Goal: Information Seeking & Learning: Learn about a topic

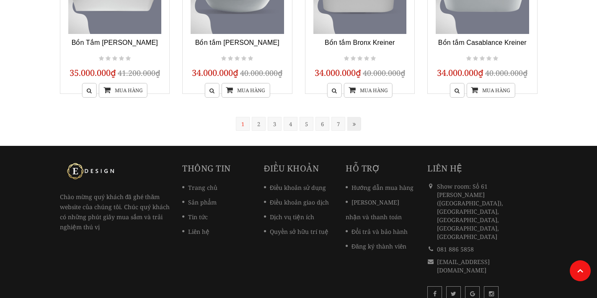
click at [354, 125] on link at bounding box center [354, 124] width 14 height 14
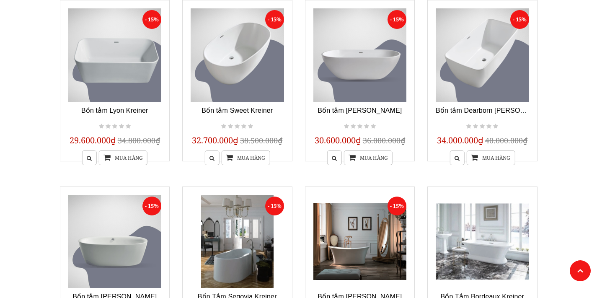
scroll to position [81, 0]
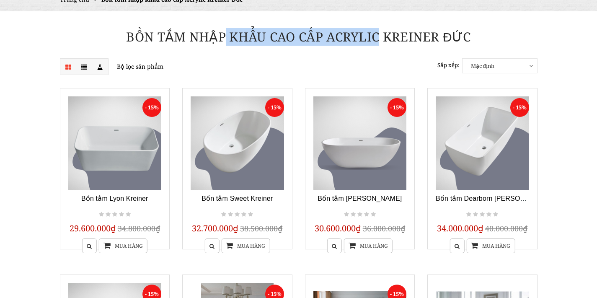
drag, startPoint x: 228, startPoint y: 40, endPoint x: 338, endPoint y: 41, distance: 109.7
click at [338, 41] on h1 "Bồn tắm nhập khẩu cao cấp Acrylic Kreiner Đức" at bounding box center [299, 37] width 490 height 18
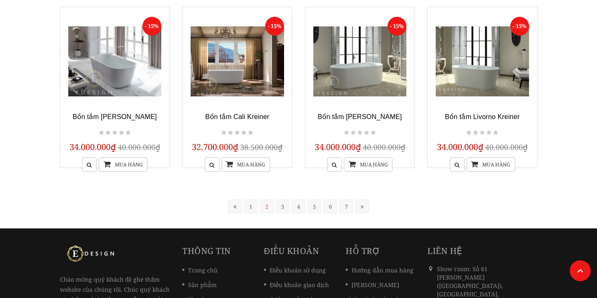
scroll to position [804, 0]
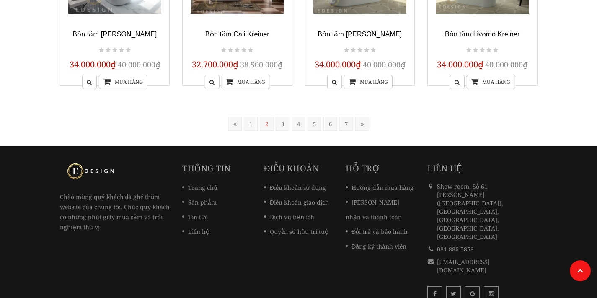
click at [281, 119] on link "3" at bounding box center [283, 124] width 14 height 14
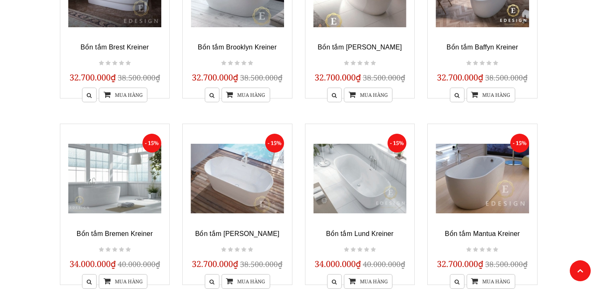
scroll to position [707, 0]
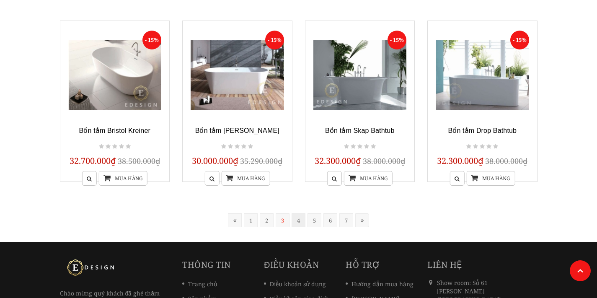
click at [294, 215] on link "4" at bounding box center [299, 220] width 14 height 14
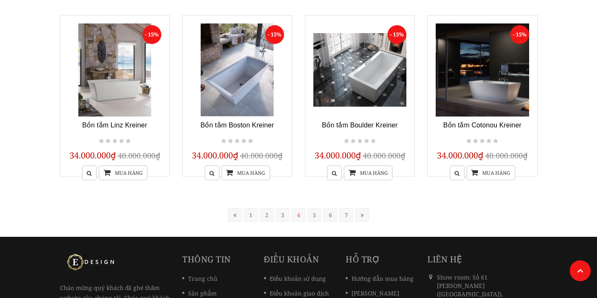
scroll to position [804, 0]
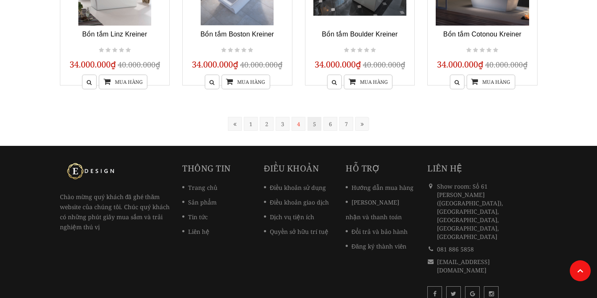
click at [314, 118] on link "5" at bounding box center [314, 124] width 14 height 14
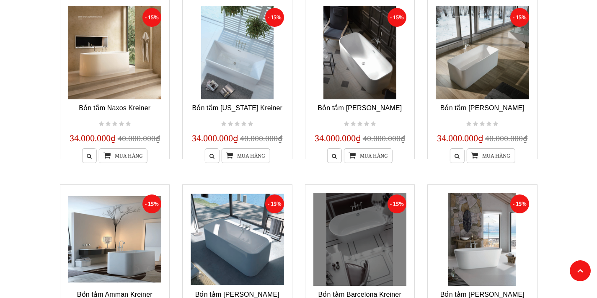
scroll to position [804, 0]
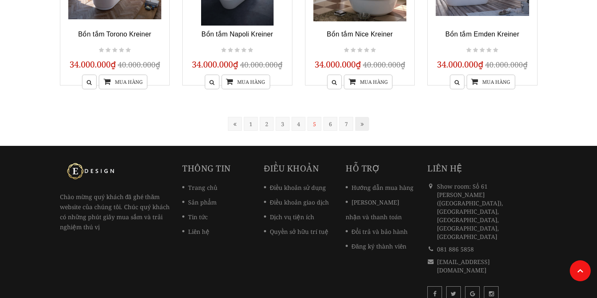
click at [359, 119] on link at bounding box center [362, 124] width 14 height 14
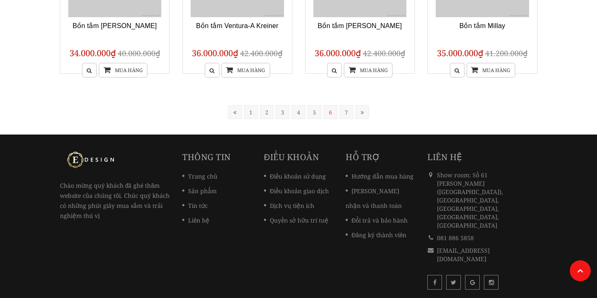
scroll to position [169, 0]
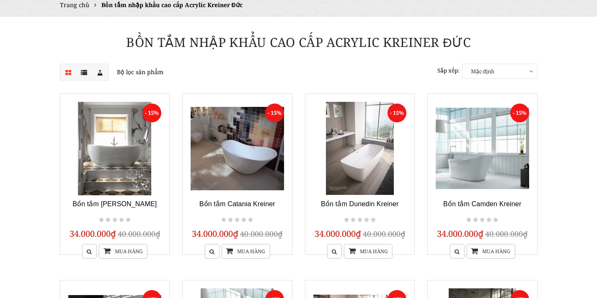
scroll to position [0, 0]
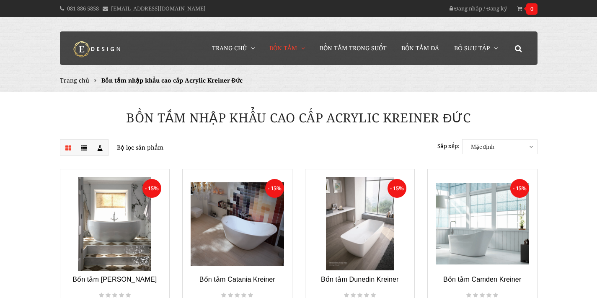
click at [316, 79] on ul "Trang chủ Bồn tắm nhập khẩu cao cấp Acrylic Kreiner Đức" at bounding box center [298, 80] width 477 height 10
